Goal: Use online tool/utility: Utilize a website feature to perform a specific function

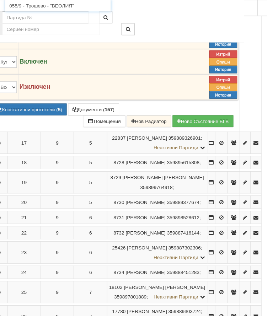
click at [29, 4] on input "055/9 - Трошево - "ВЕОЛИЯ"" at bounding box center [59, 6] width 108 height 12
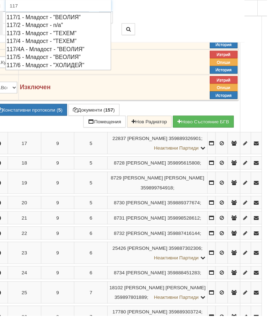
click at [10, 48] on div "117/4А - Младост - "ВЕОЛИЯ"" at bounding box center [60, 50] width 106 height 8
type input "117/4А - Младост - "ВЕОЛИЯ""
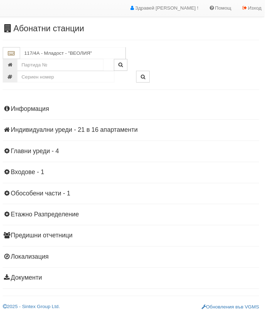
scroll to position [8, 0]
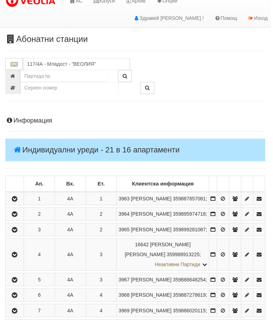
click at [17, 219] on icon "button" at bounding box center [15, 216] width 9 height 5
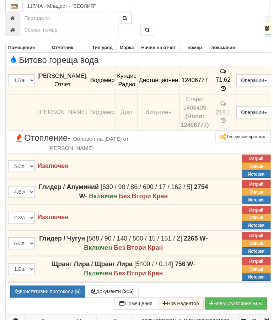
scroll to position [197, 0]
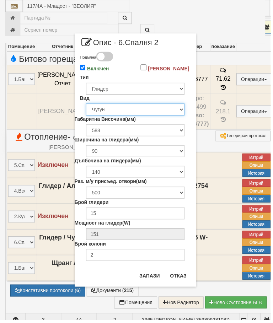
click at [172, 116] on select "Избери... Алуминий [PERSON_NAME]" at bounding box center [136, 110] width 99 height 12
select select "0"
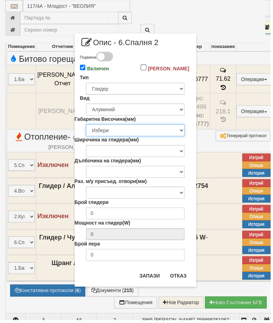
click at [170, 135] on select "Избери 200 240 250 280 285 290 330 350 380 390 400 422 423 425 430 440 450 480 …" at bounding box center [136, 131] width 99 height 12
select select "575"
type input "146"
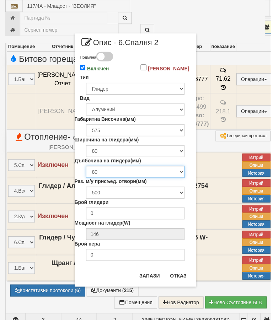
click at [174, 179] on select "80 95" at bounding box center [136, 173] width 99 height 12
select select "95"
type input "163"
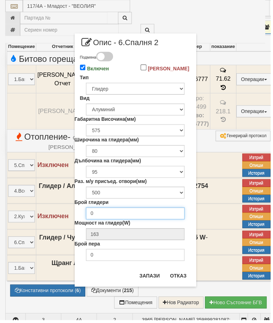
click at [157, 221] on input "0" at bounding box center [136, 215] width 99 height 12
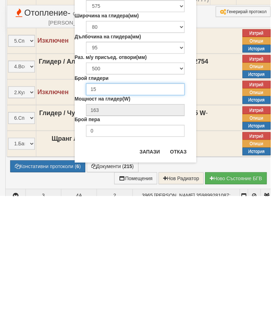
type input "15"
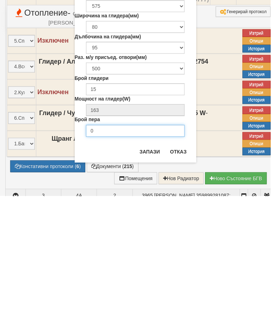
click at [119, 251] on input "0" at bounding box center [136, 257] width 99 height 12
type input "5"
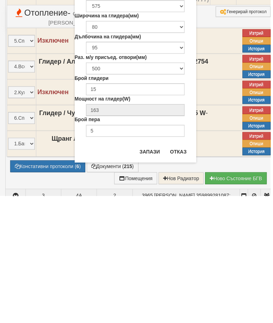
click at [151, 272] on button "Запази" at bounding box center [150, 277] width 29 height 11
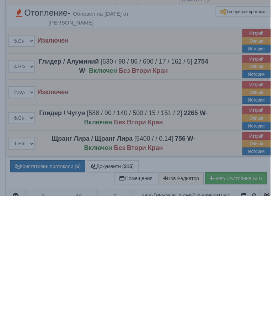
scroll to position [322, 0]
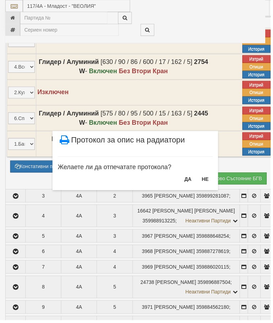
click at [204, 183] on button "НЕ" at bounding box center [206, 180] width 15 height 11
